Goal: Task Accomplishment & Management: Manage account settings

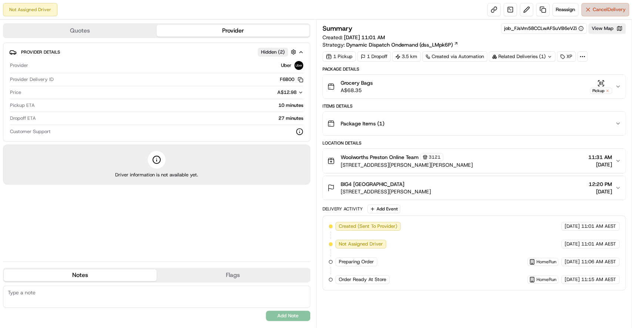
click at [601, 10] on span "Cancel Delivery" at bounding box center [609, 9] width 33 height 7
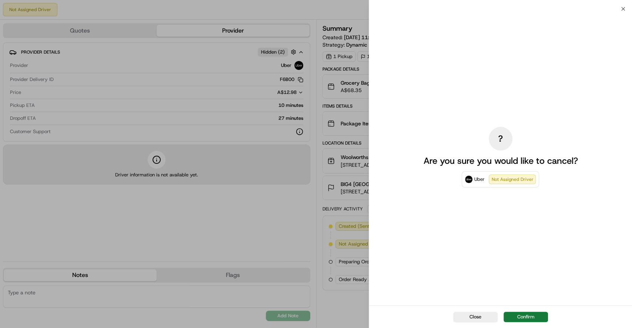
click at [527, 320] on button "Confirm" at bounding box center [525, 317] width 44 height 10
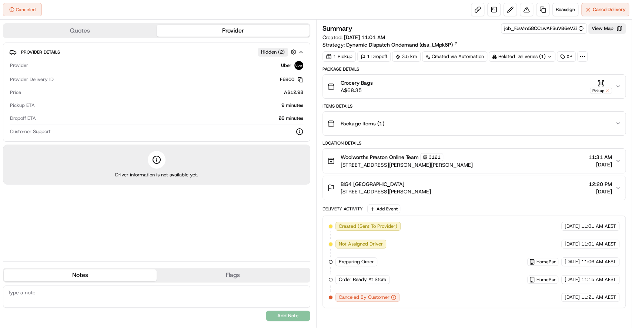
click at [619, 0] on div "Canceled Reassign Cancel Delivery" at bounding box center [316, 10] width 632 height 20
click at [620, 9] on span "Cancel Delivery" at bounding box center [609, 9] width 33 height 7
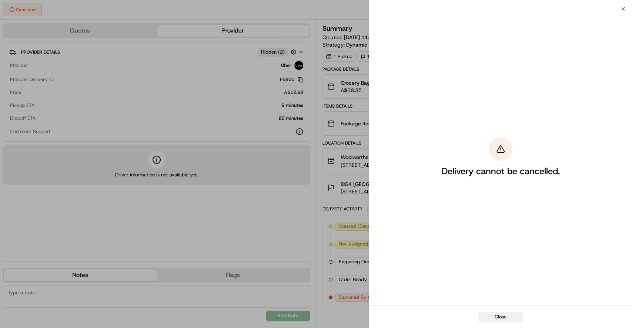
click at [503, 314] on button "Close" at bounding box center [500, 317] width 44 height 10
